Goal: Information Seeking & Learning: Understand process/instructions

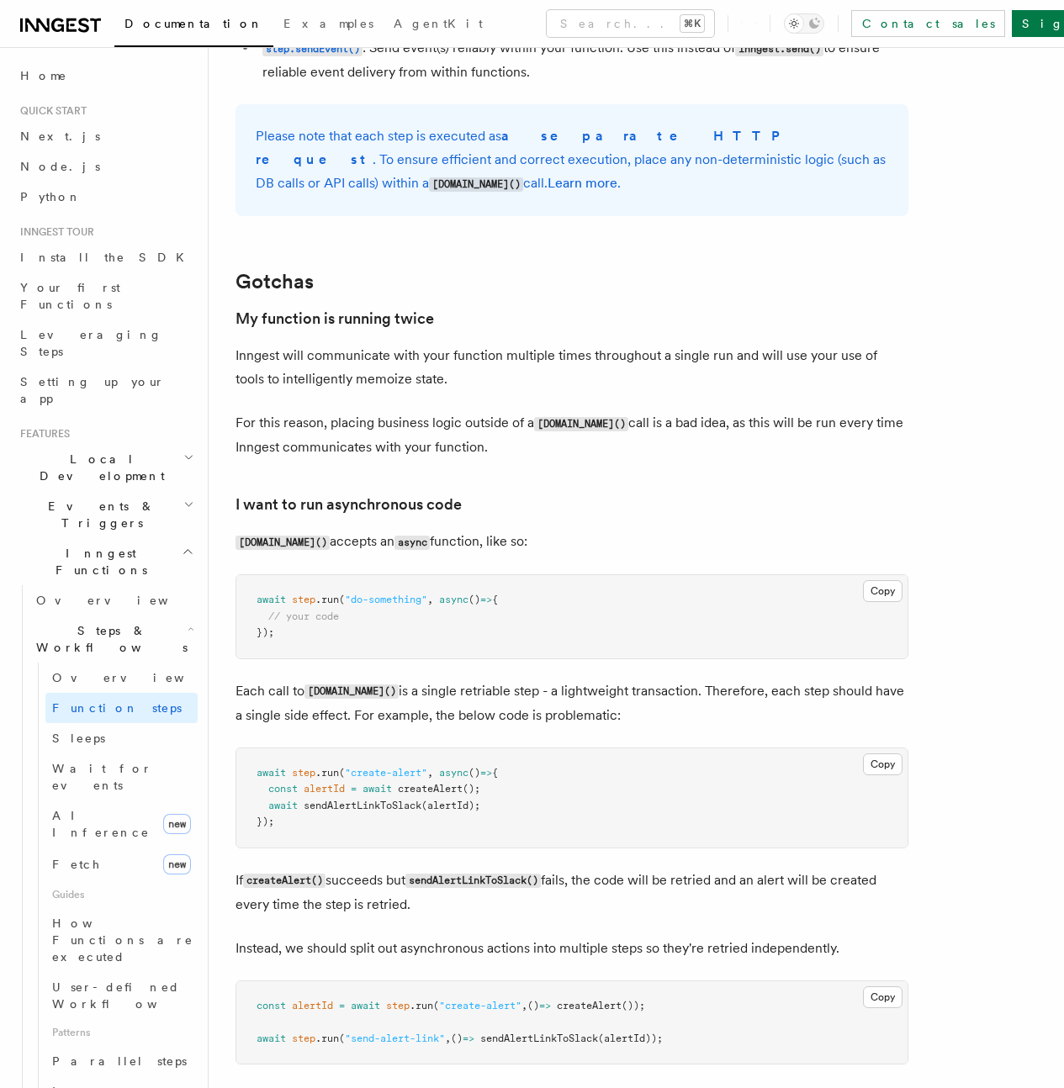
scroll to position [3299, 0]
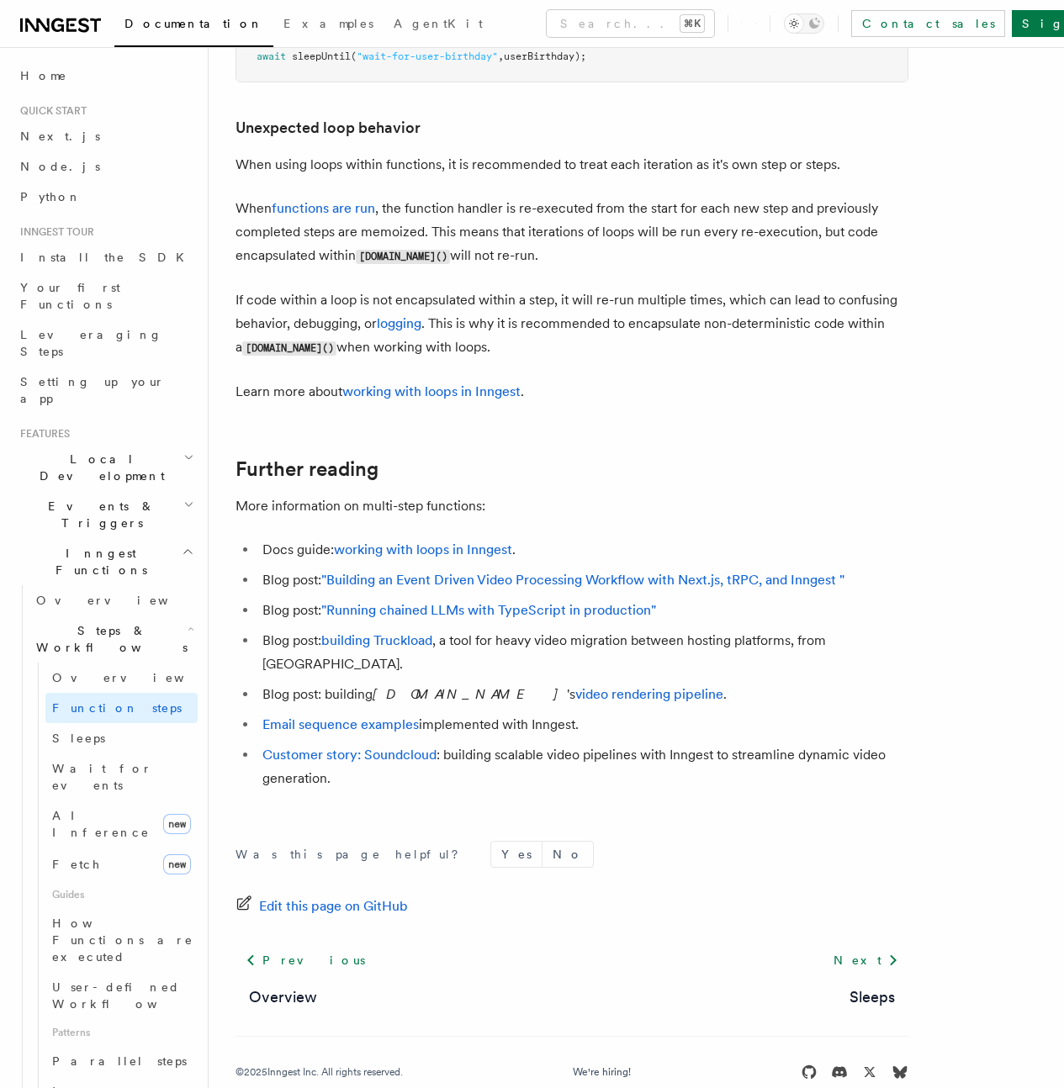
scroll to position [5320, 0]
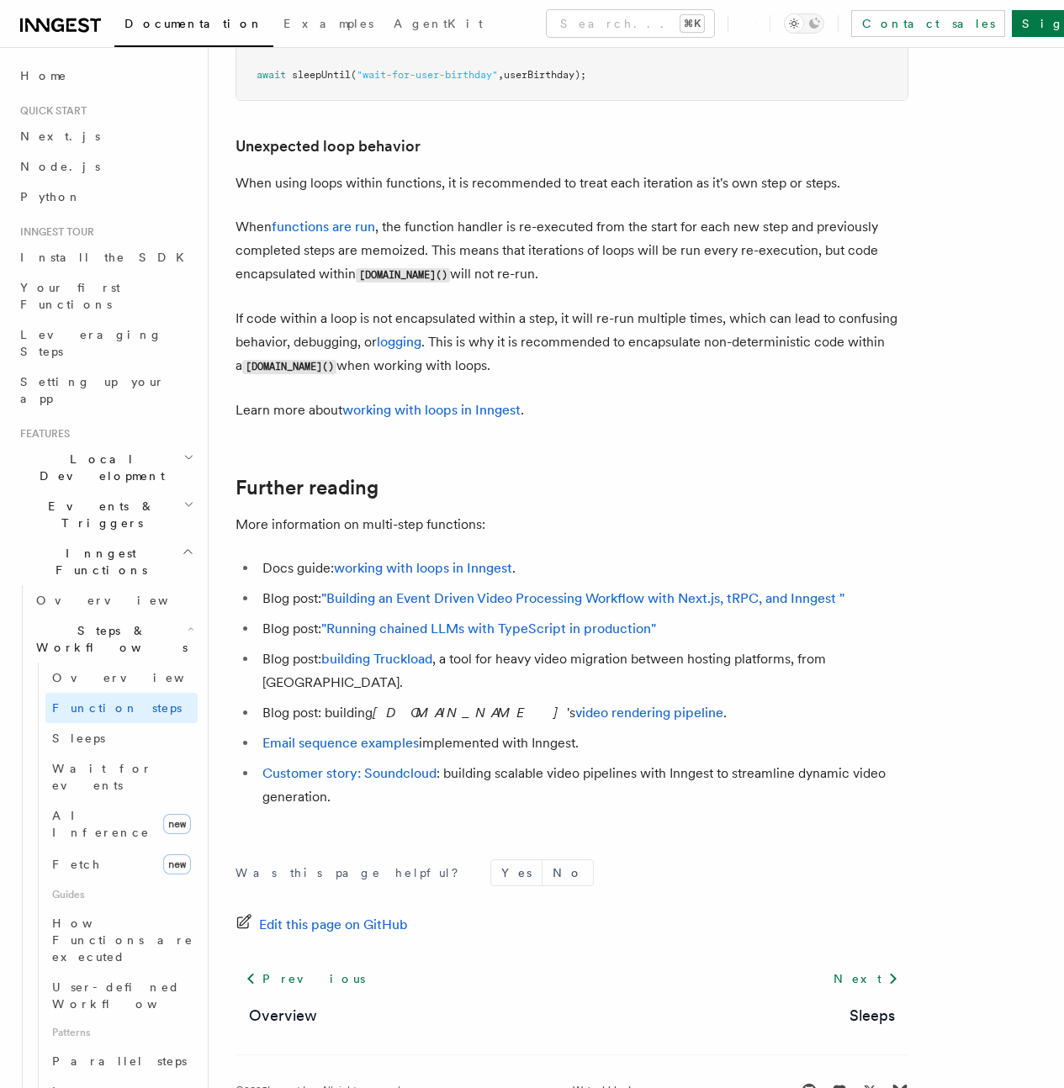
drag, startPoint x: 234, startPoint y: 254, endPoint x: 536, endPoint y: 309, distance: 306.9
copy p "When functions are run , the function handler is re-executed from the start for…"
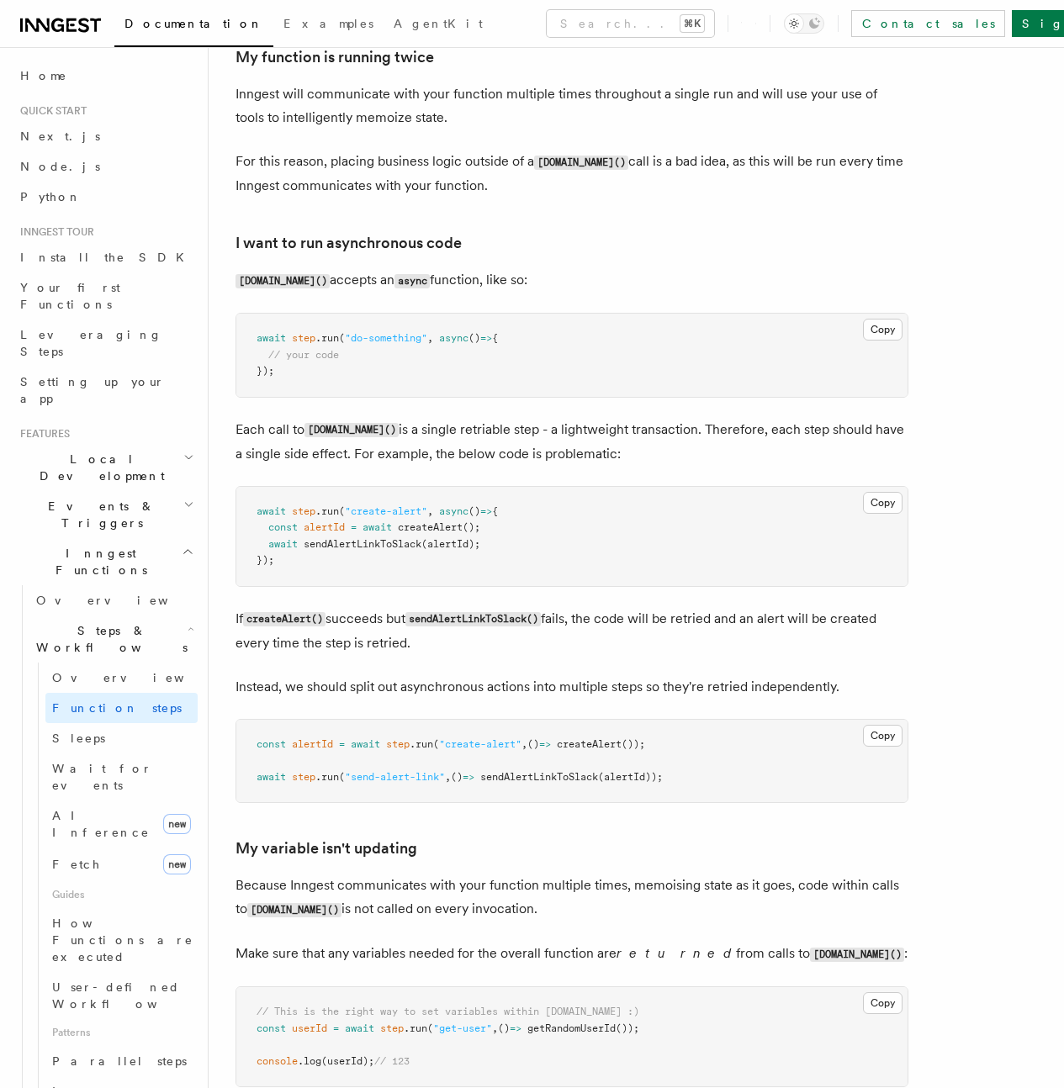
scroll to position [3464, 0]
